Goal: Communication & Community: Answer question/provide support

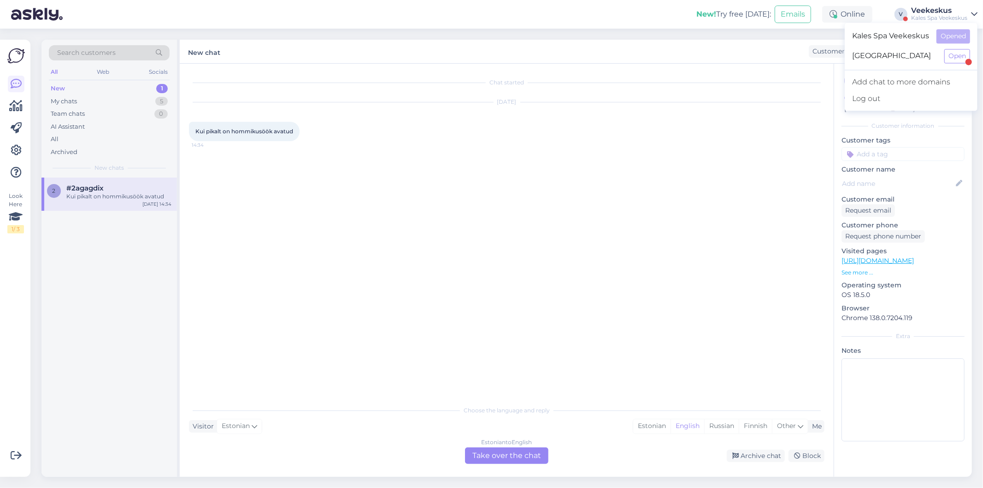
click at [541, 460] on div "Estonian to English Take over the chat" at bounding box center [506, 455] width 83 height 17
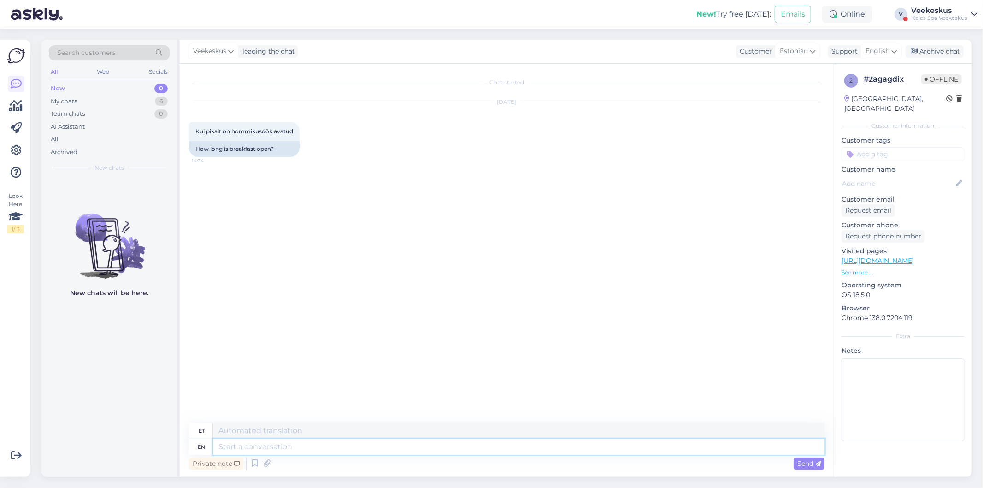
click at [521, 446] on textarea at bounding box center [519, 447] width 612 height 16
click at [254, 437] on textarea at bounding box center [519, 431] width 612 height 16
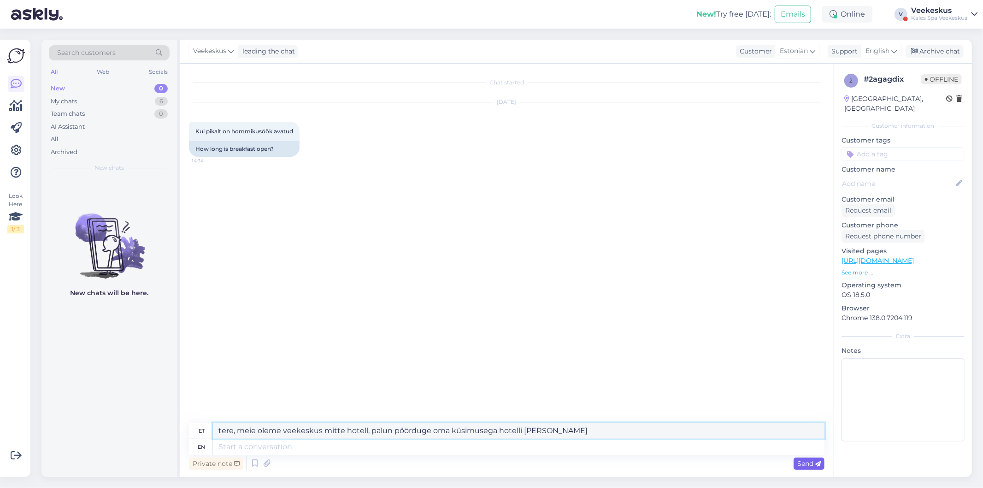
type textarea "tere, meie oleme veekeskus mitte hotell, palun pöörduge oma küsimusega hotelli …"
click at [800, 466] on span "Send" at bounding box center [810, 463] width 24 height 8
click at [805, 464] on span "Send" at bounding box center [810, 463] width 24 height 8
click at [814, 462] on span "Send" at bounding box center [810, 463] width 24 height 8
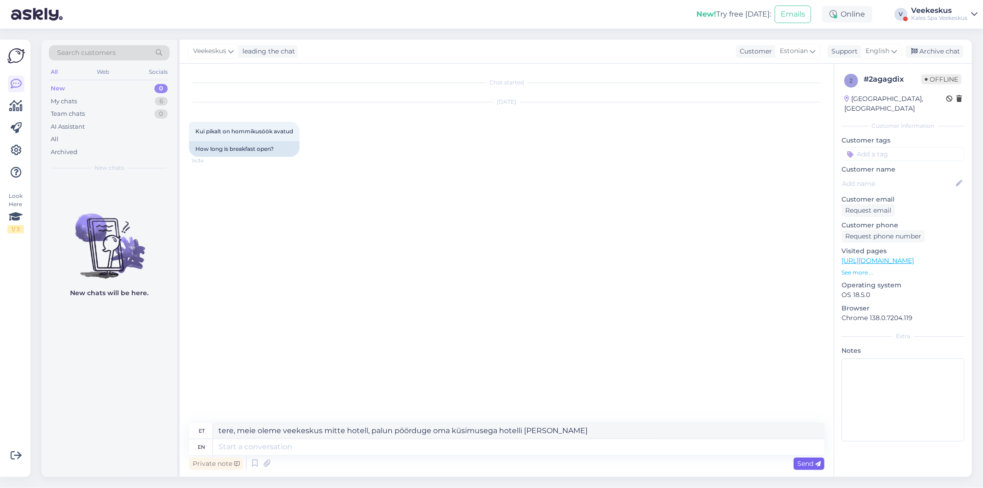
click at [817, 462] on icon at bounding box center [819, 464] width 6 height 6
click at [821, 462] on icon at bounding box center [819, 464] width 6 height 6
click at [450, 427] on textarea "tere, meie oleme veekeskus mitte hotell, palun pöörduge oma küsimusega hotelli …" at bounding box center [519, 431] width 612 height 16
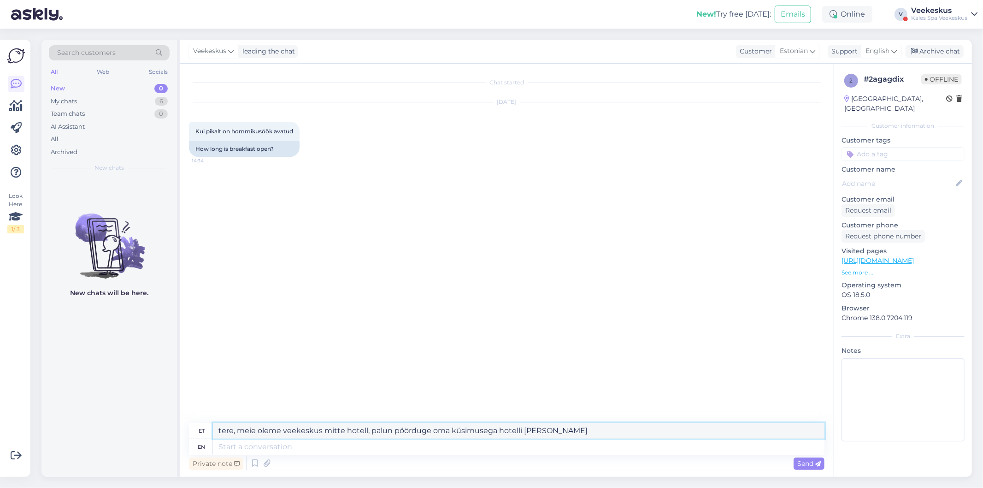
click at [450, 427] on textarea "tere, meie oleme veekeskus mitte hotell, palun pöörduge oma küsimusega hotelli …" at bounding box center [519, 431] width 612 height 16
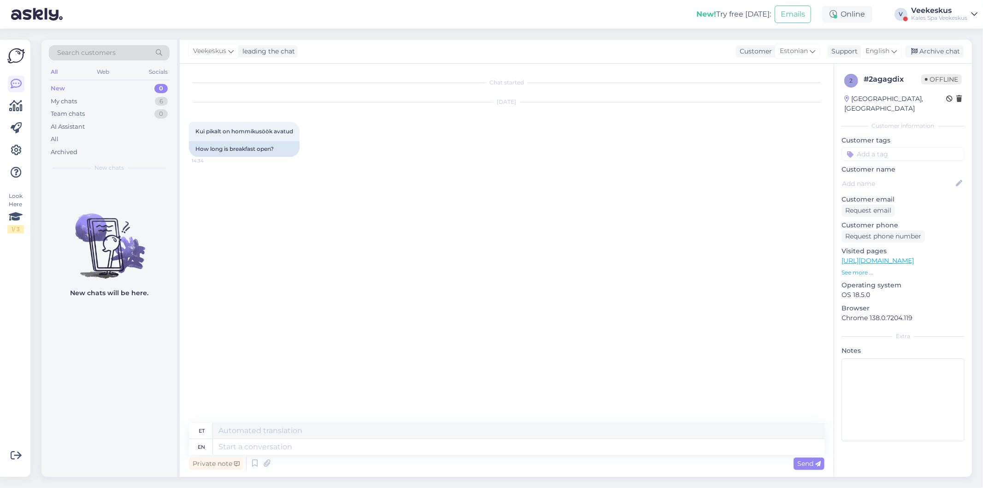
click at [300, 455] on div "Private note Send" at bounding box center [507, 464] width 636 height 18
click at [303, 446] on textarea at bounding box center [519, 447] width 612 height 16
paste textarea "tere, meie oleme veekeskus mitte hotell, palun pöörduge oma küsimusega hotelli …"
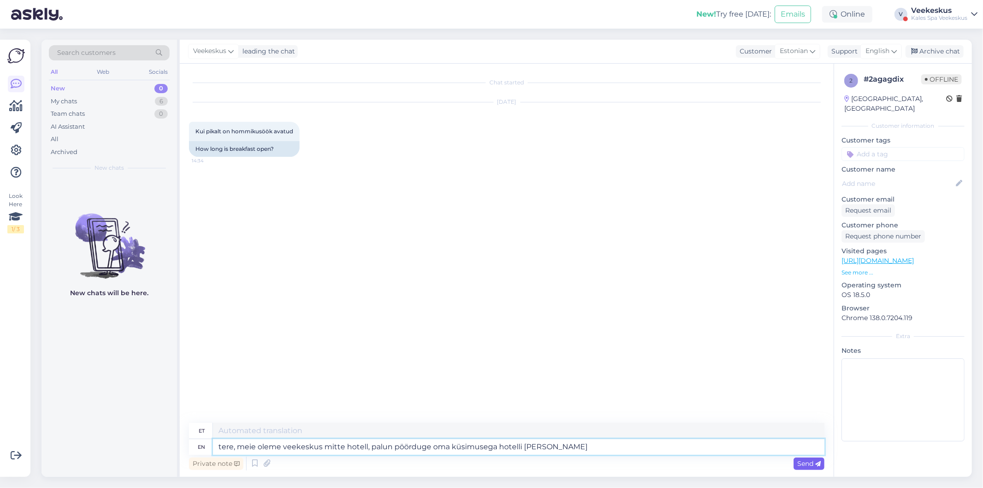
type textarea "tere, meie oleme veekeskus mitte hotell, palun pöörduge oma küsimusega hotelli …"
click at [815, 467] on div "Send" at bounding box center [809, 463] width 31 height 12
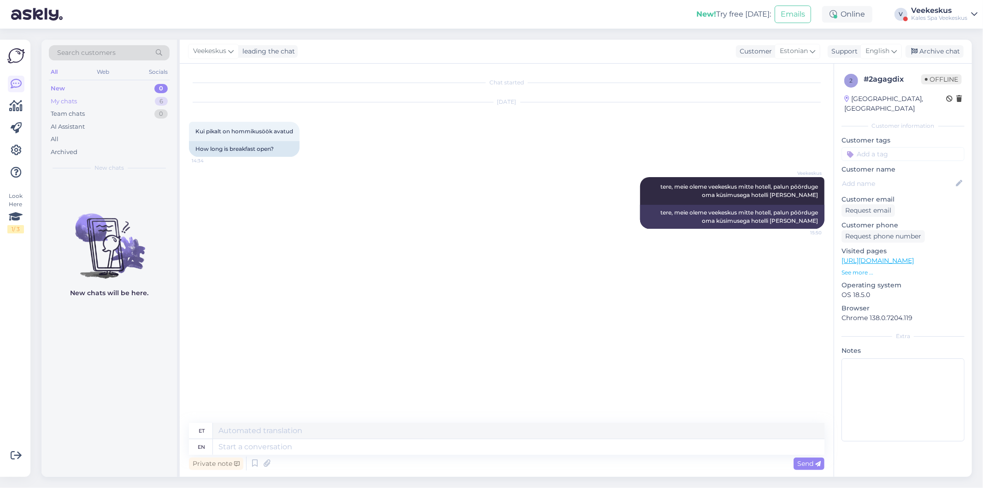
click at [94, 101] on div "My chats 6" at bounding box center [109, 101] width 121 height 13
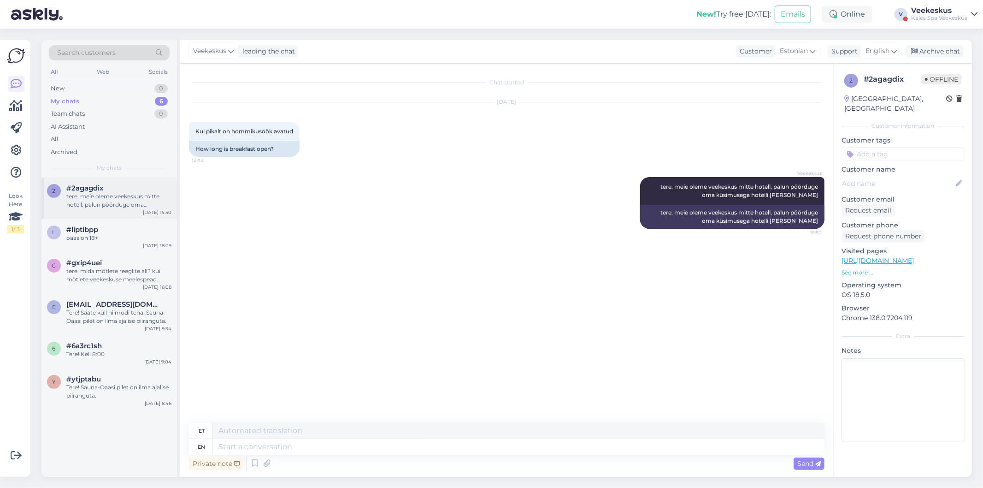
click at [107, 199] on div "tere, meie oleme veekeskus mitte hotell, palun pöörduge oma küsimusega hotelli …" at bounding box center [118, 200] width 105 height 17
click at [93, 238] on div "oaas on 18+" at bounding box center [118, 238] width 105 height 8
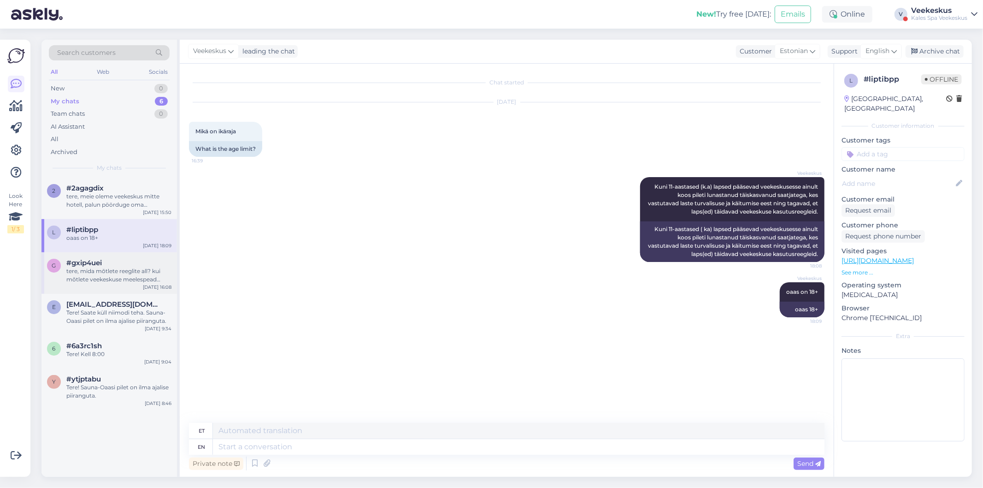
click at [122, 277] on div "tere, mida mõtlete reeglite all? kui mõtlete veekeskuse meelespead külalistele …" at bounding box center [118, 275] width 105 height 17
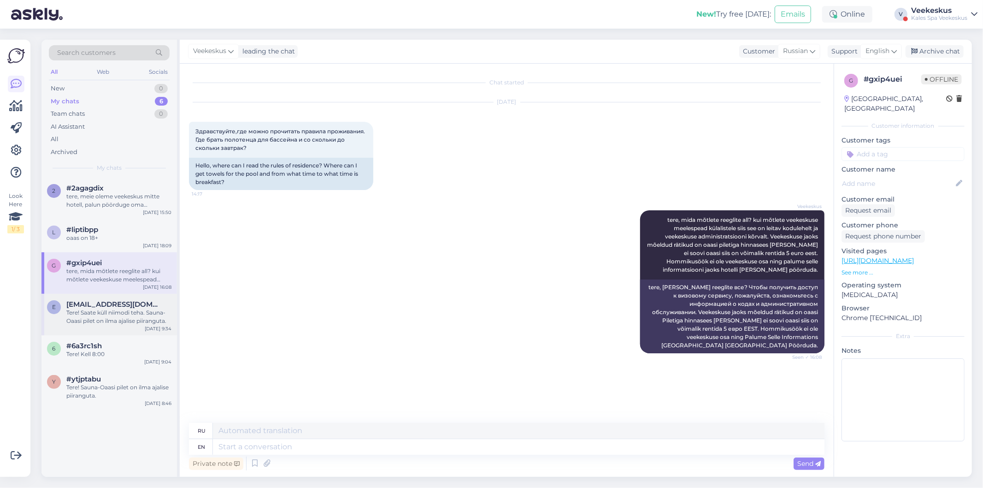
click at [121, 334] on div "e [EMAIL_ADDRESS][DOMAIN_NAME] Tere! Saate [PERSON_NAME] niimodi teha. Sauna-Oa…" at bounding box center [109, 314] width 136 height 41
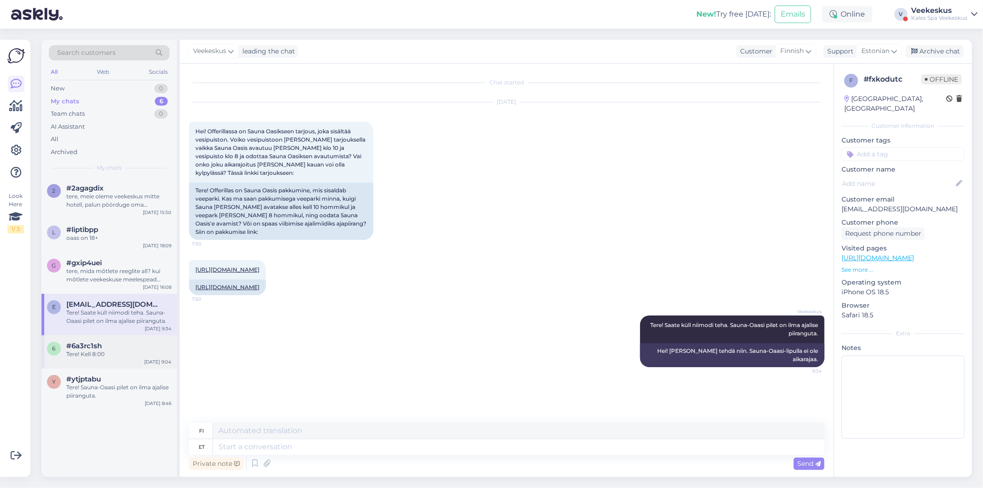
click at [133, 354] on div "Tere! Kell 8:00" at bounding box center [118, 354] width 105 height 8
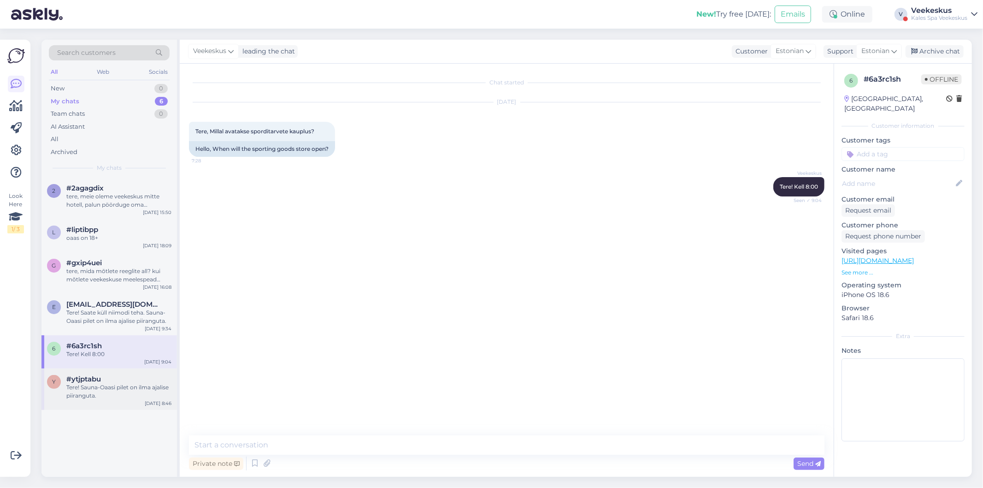
click at [131, 384] on div "Tere! Sauna-Oaasi pilet on ilma ajalise piiranguta." at bounding box center [118, 391] width 105 height 17
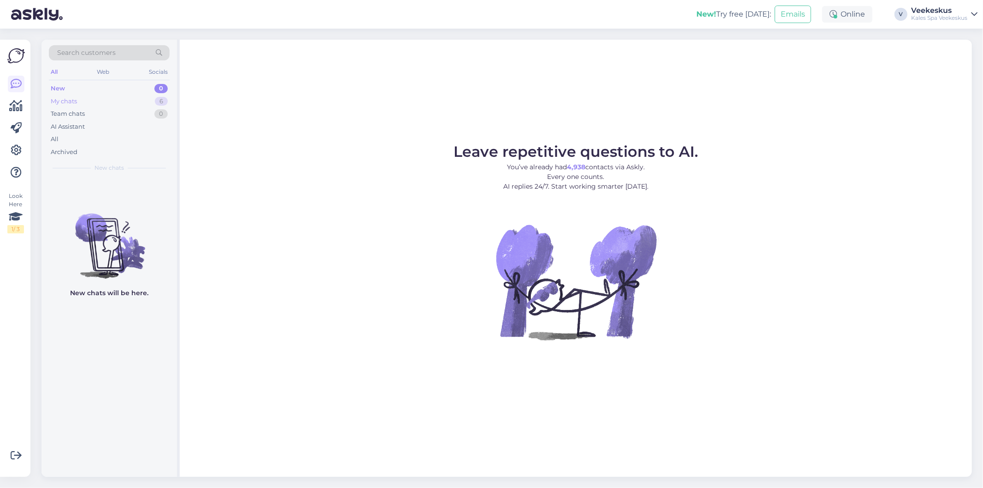
click at [166, 103] on div "6" at bounding box center [161, 101] width 13 height 9
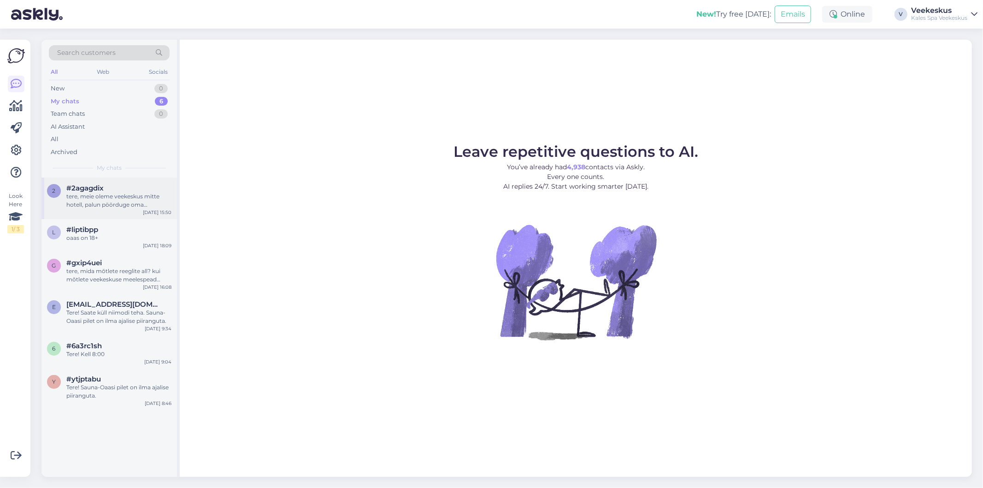
click at [167, 200] on div "tere, meie oleme veekeskus mitte hotell, palun pöörduge oma küsimusega hotelli …" at bounding box center [118, 200] width 105 height 17
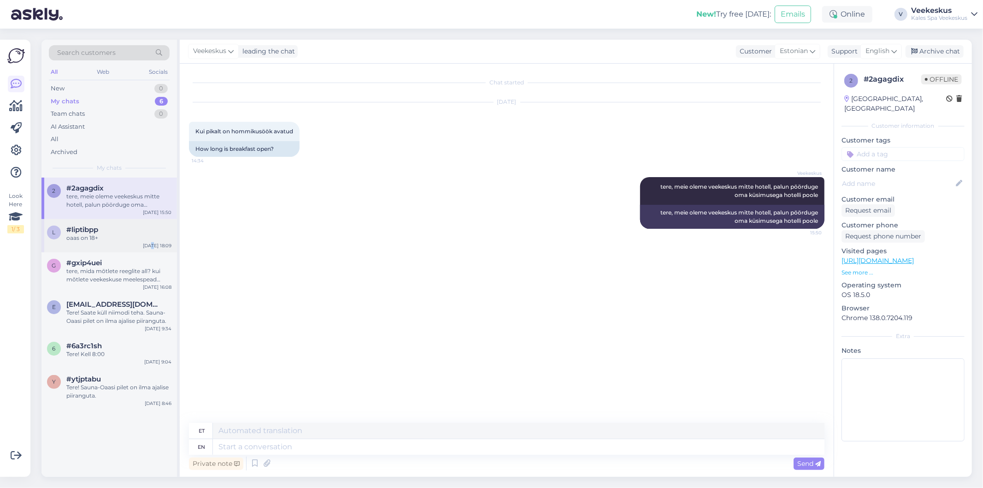
click at [153, 247] on div "[DATE] 18:09" at bounding box center [157, 245] width 29 height 7
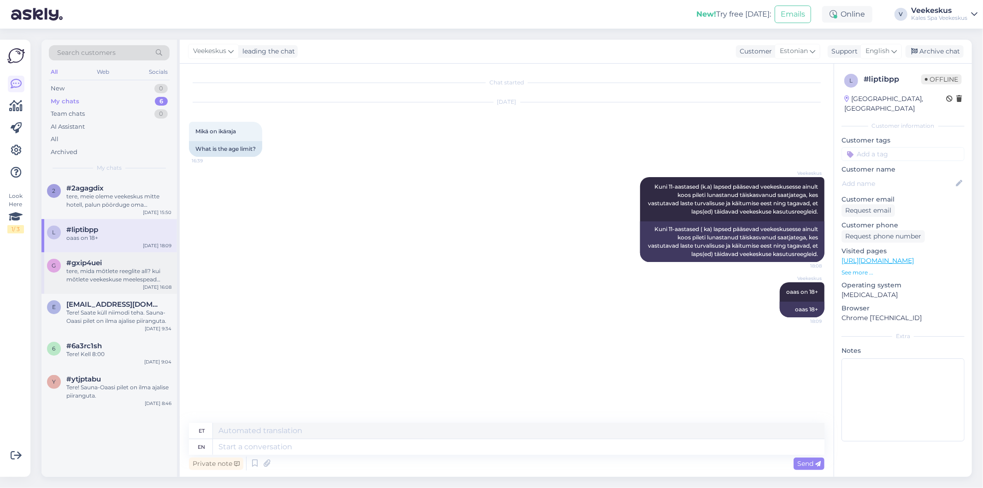
click at [139, 276] on div "tere, mida mõtlete reeglite all? kui mõtlete veekeskuse meelespead külalistele …" at bounding box center [118, 275] width 105 height 17
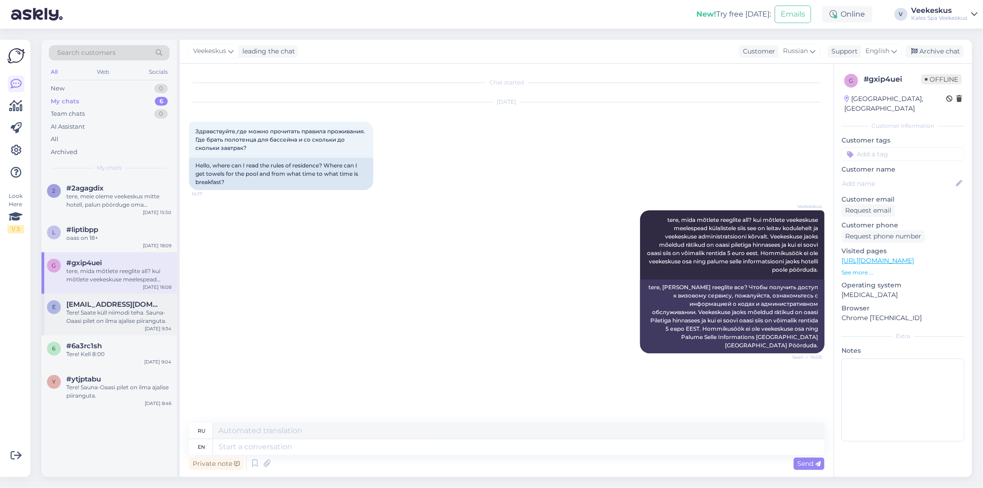
click at [136, 303] on span "[EMAIL_ADDRESS][DOMAIN_NAME]" at bounding box center [114, 304] width 96 height 8
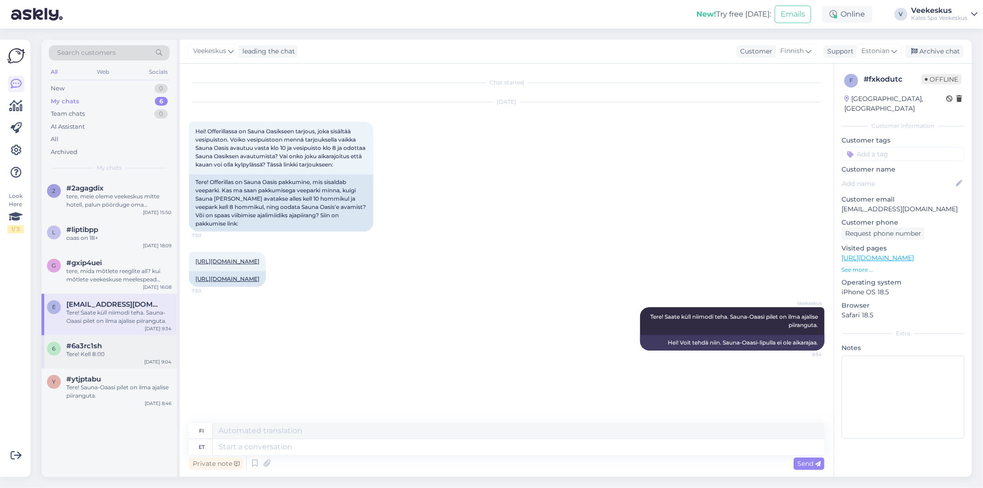
click at [97, 340] on div "6 #6a3rc1sh Tere! Kell 8:00 Aug 14 9:04" at bounding box center [109, 351] width 136 height 33
